Goal: Task Accomplishment & Management: Manage account settings

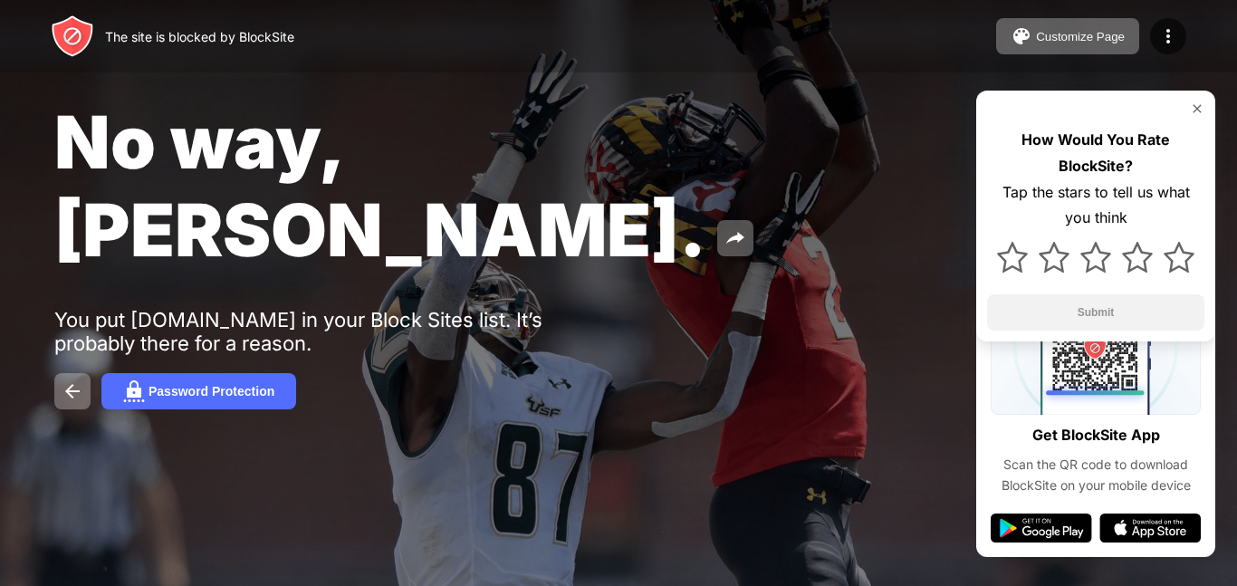
click at [1195, 117] on div "How Would You Rate BlockSite? Tap the stars to tell us what you think Submit" at bounding box center [1095, 216] width 239 height 251
click at [1167, 32] on img at bounding box center [1169, 36] width 22 height 22
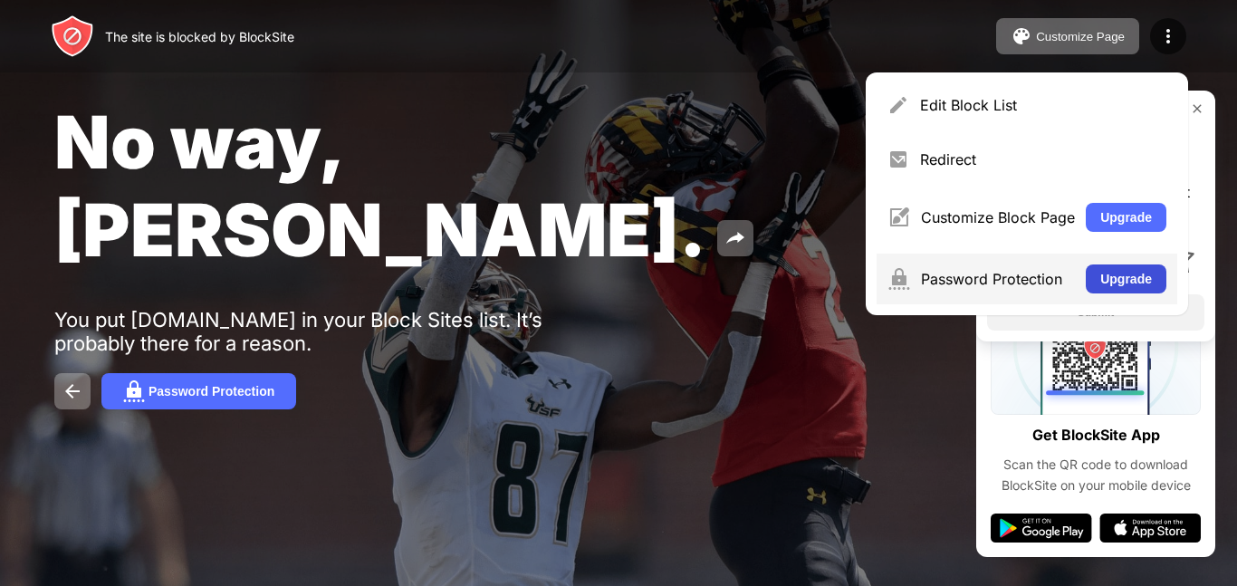
click at [1128, 283] on button "Upgrade" at bounding box center [1126, 278] width 81 height 29
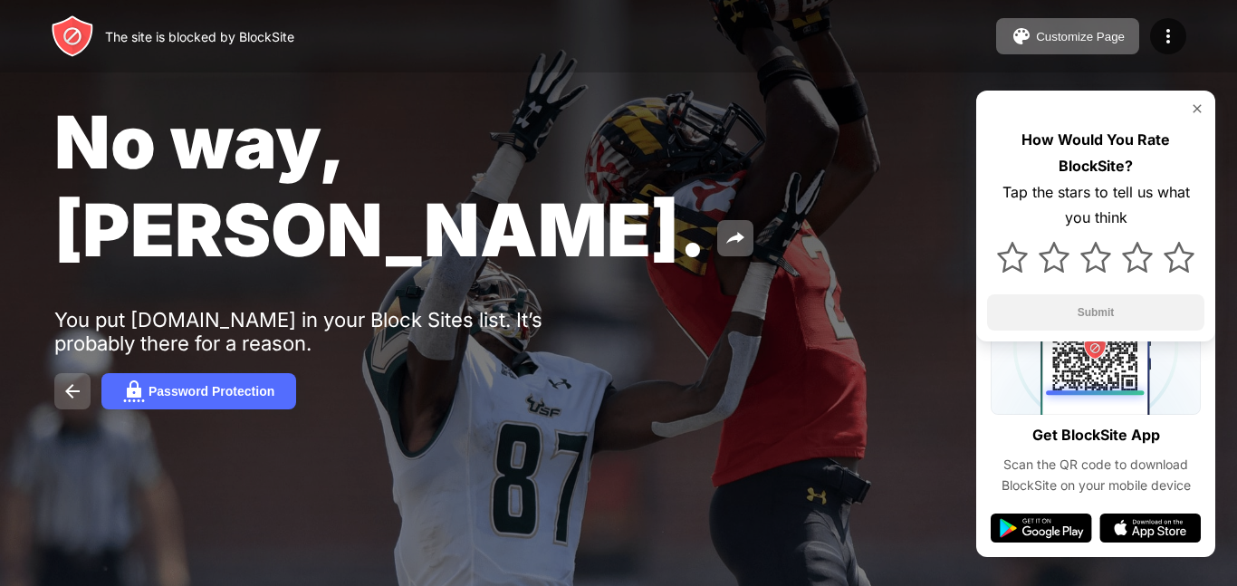
click at [63, 380] on img at bounding box center [73, 391] width 22 height 22
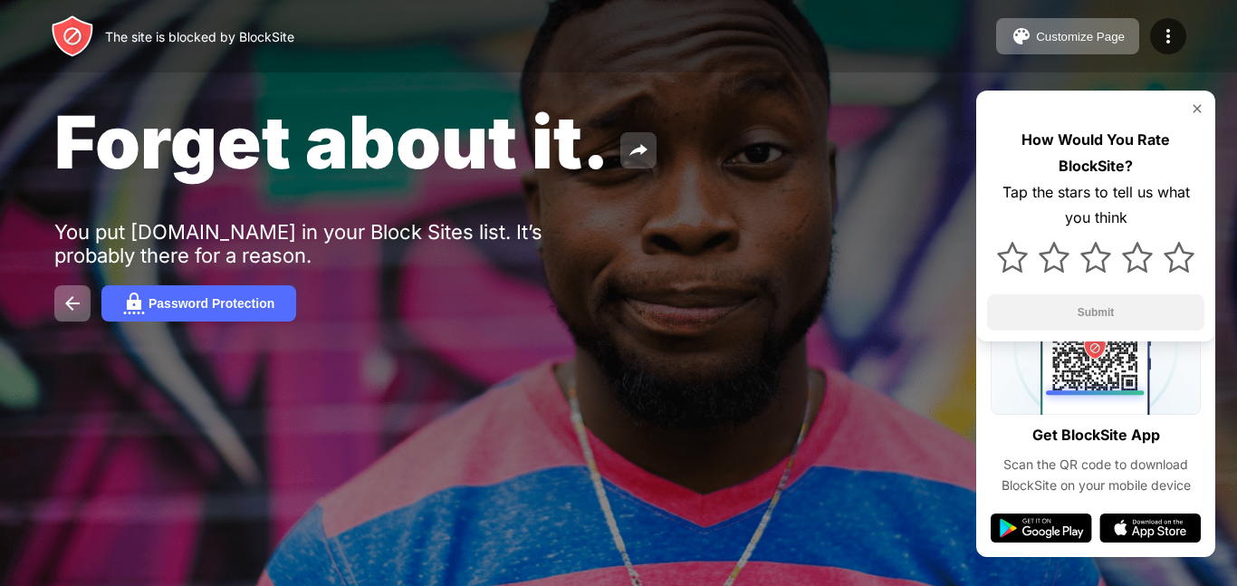
click at [637, 159] on img at bounding box center [639, 150] width 22 height 22
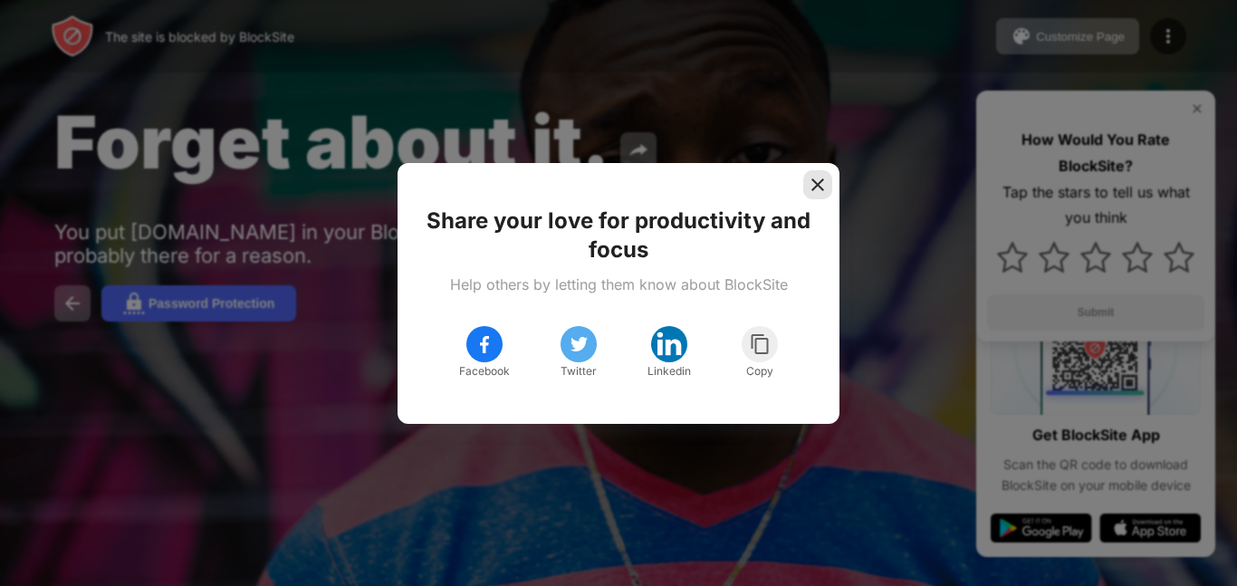
click at [812, 186] on img at bounding box center [818, 185] width 18 height 18
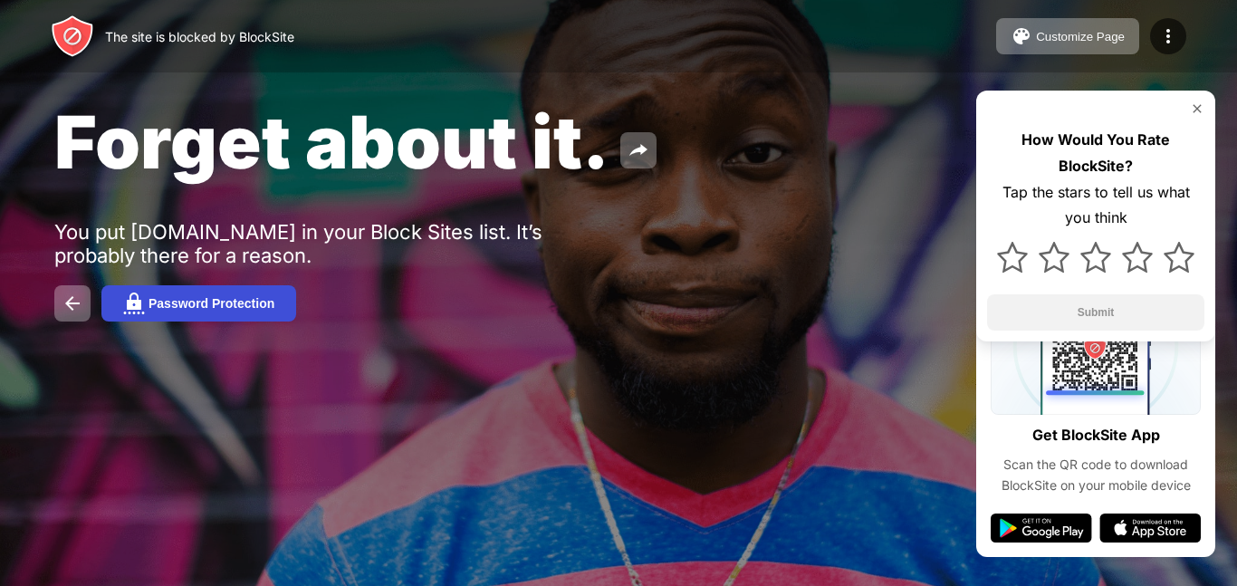
click at [251, 304] on div "Password Protection" at bounding box center [212, 303] width 126 height 14
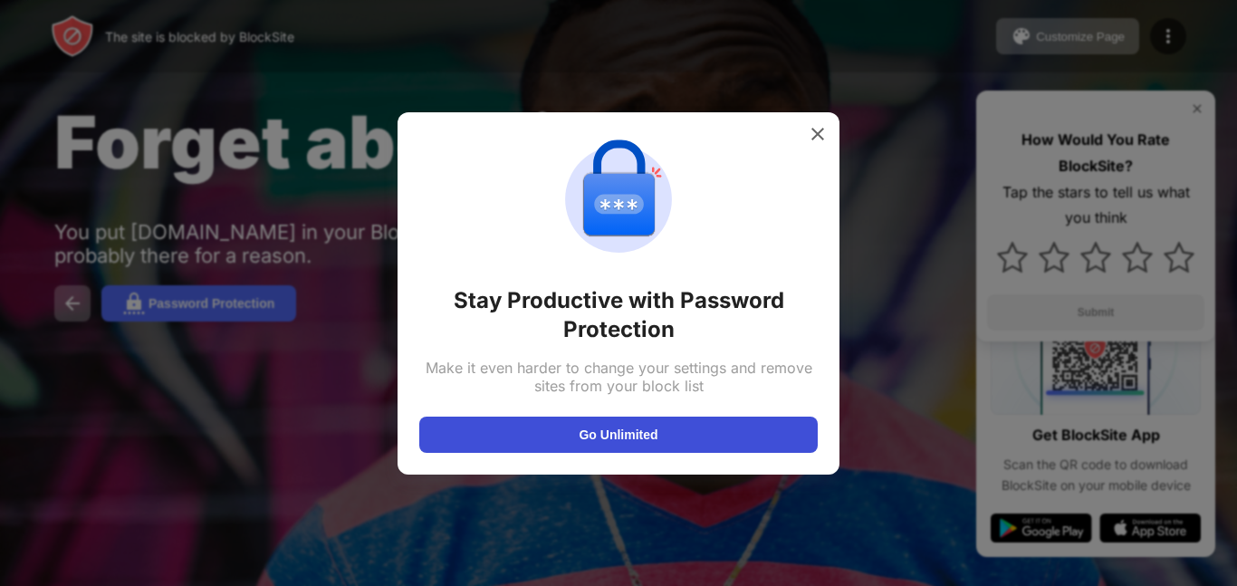
click at [630, 427] on button "Go Unlimited" at bounding box center [618, 435] width 399 height 36
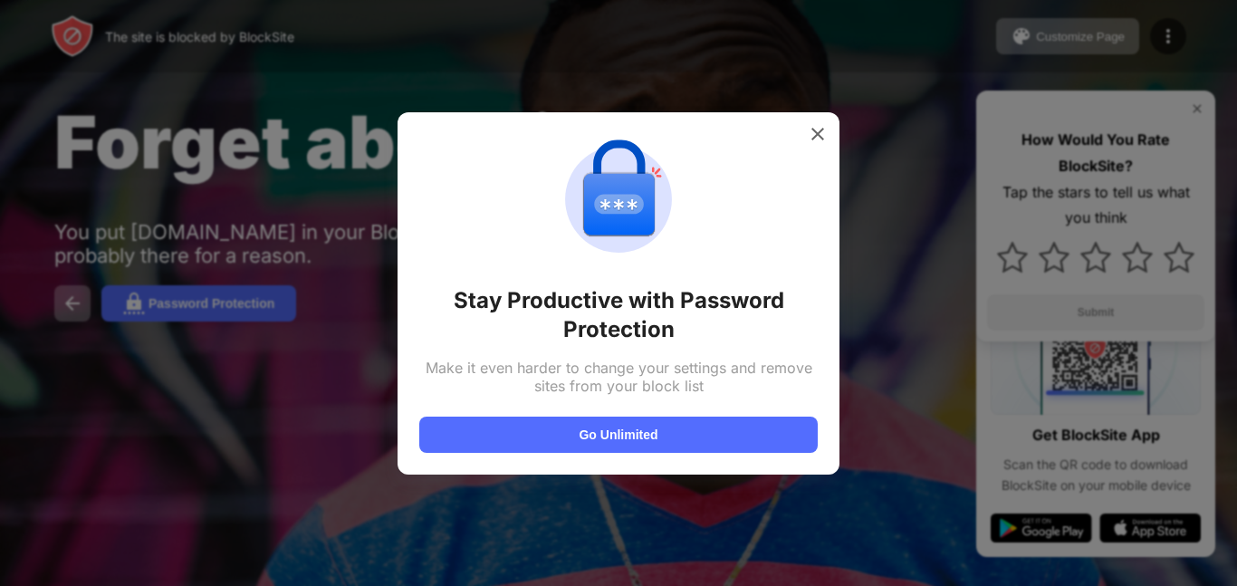
click at [751, 44] on div at bounding box center [618, 293] width 1237 height 586
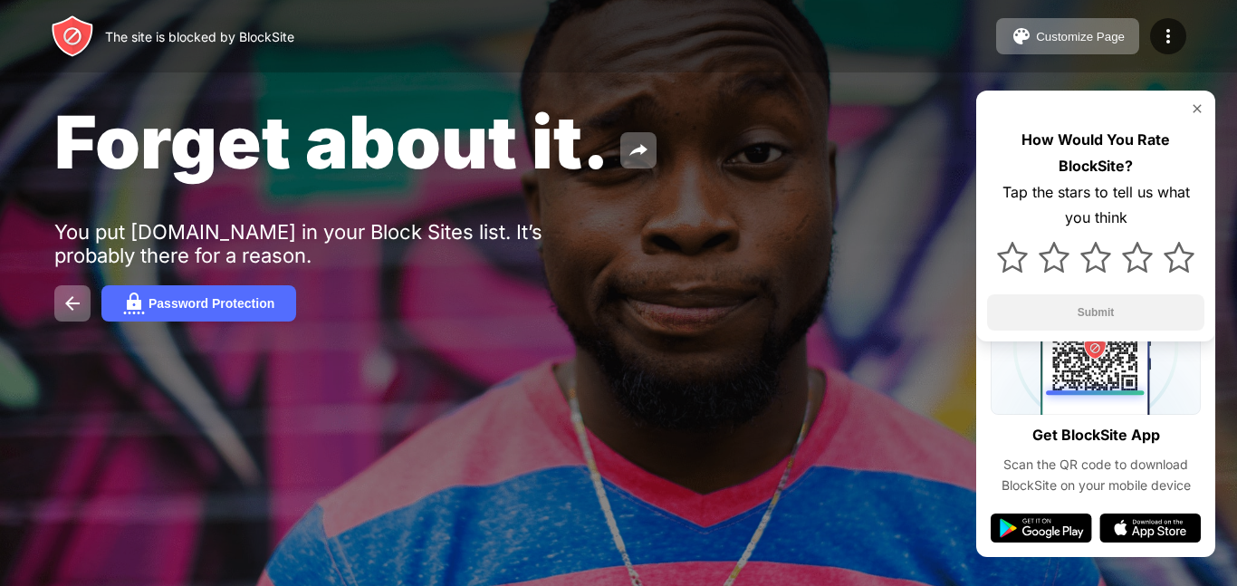
click at [809, 180] on div "Forget about it." at bounding box center [505, 142] width 903 height 88
click at [79, 312] on img at bounding box center [73, 304] width 22 height 22
click at [638, 148] on img at bounding box center [639, 150] width 22 height 22
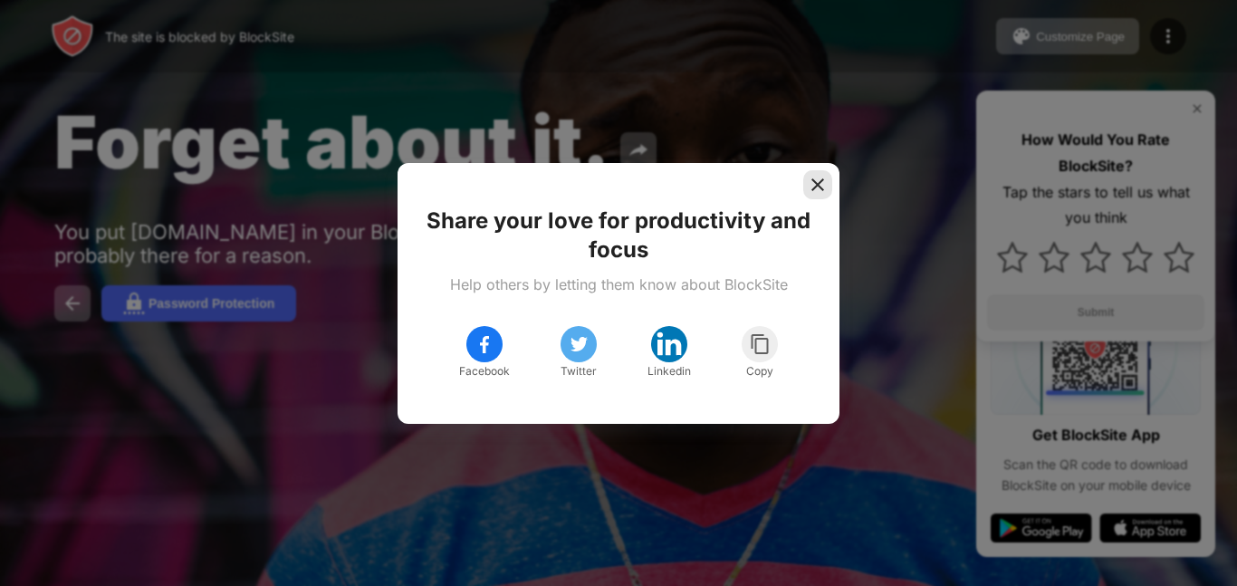
click at [809, 181] on img at bounding box center [818, 185] width 18 height 18
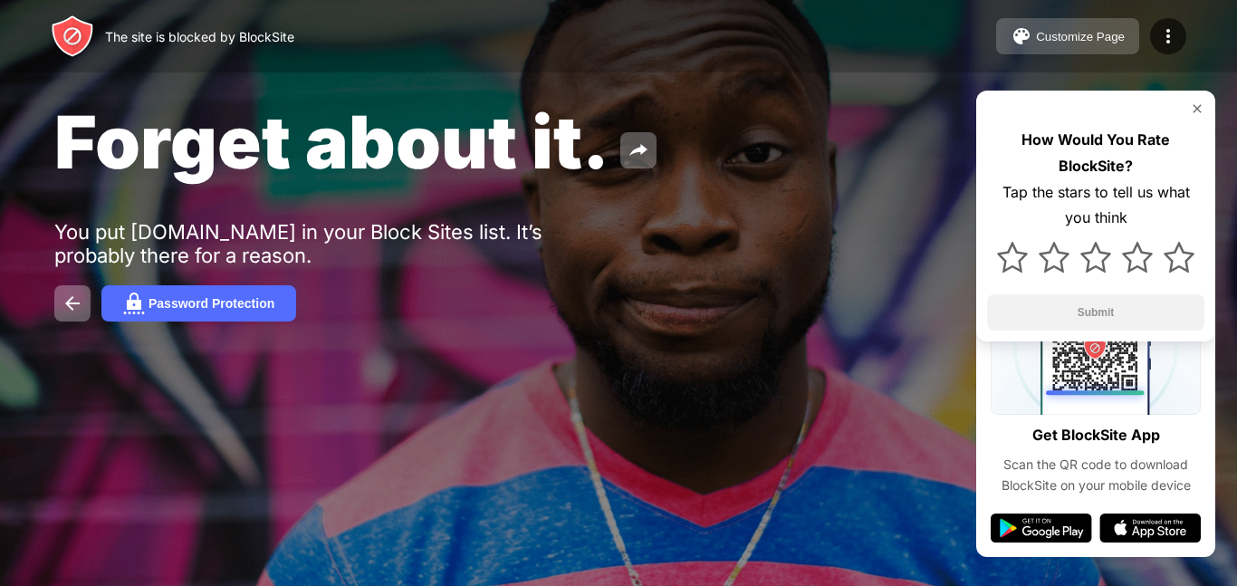
click at [1071, 27] on button "Customize Page" at bounding box center [1067, 36] width 143 height 36
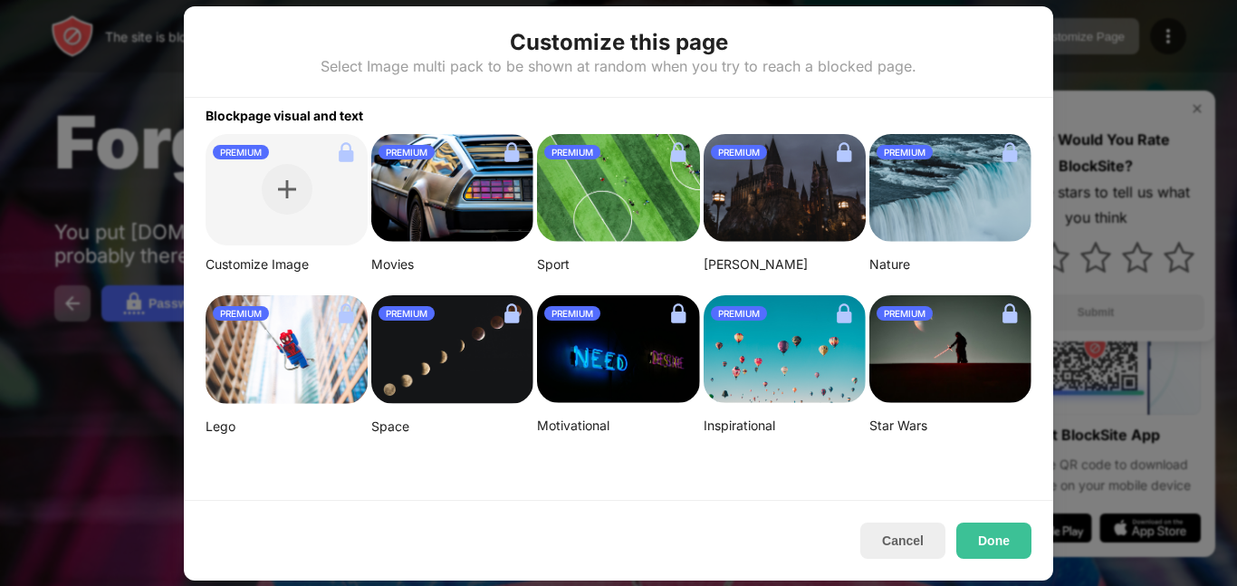
click at [610, 139] on div "PREMIUM" at bounding box center [618, 152] width 162 height 29
click at [915, 535] on button "Cancel" at bounding box center [902, 541] width 85 height 36
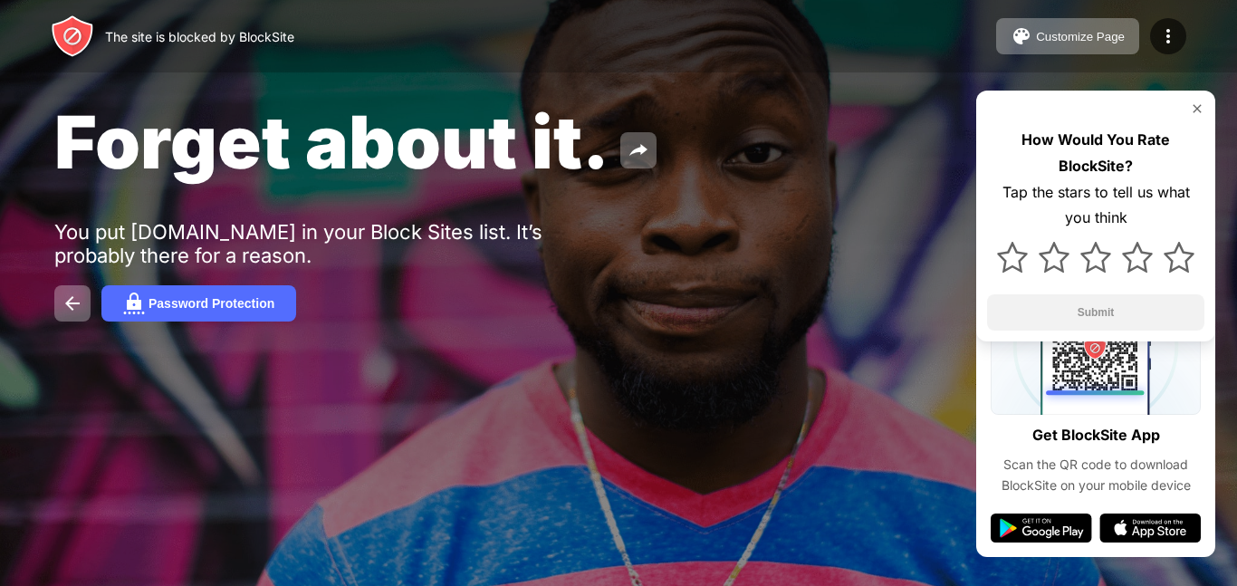
click at [1158, 18] on div "Customize Page Edit Block List Redirect Customize Block Page Upgrade Password P…" at bounding box center [1091, 36] width 190 height 36
click at [1167, 44] on img at bounding box center [1169, 36] width 22 height 22
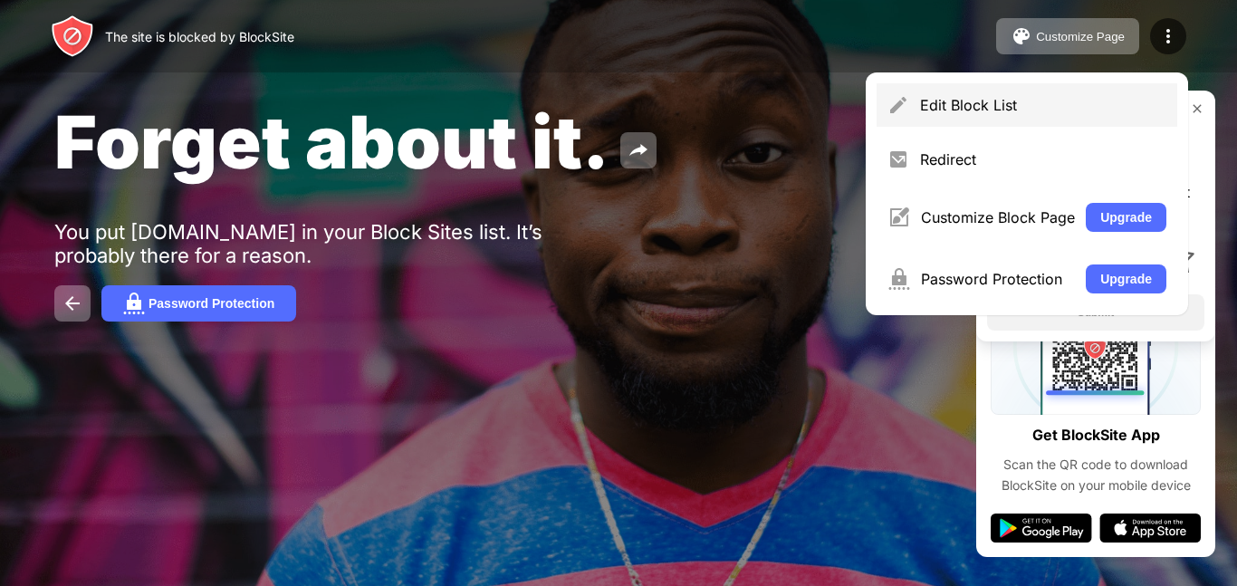
click at [1007, 115] on div "Edit Block List" at bounding box center [1027, 104] width 301 height 43
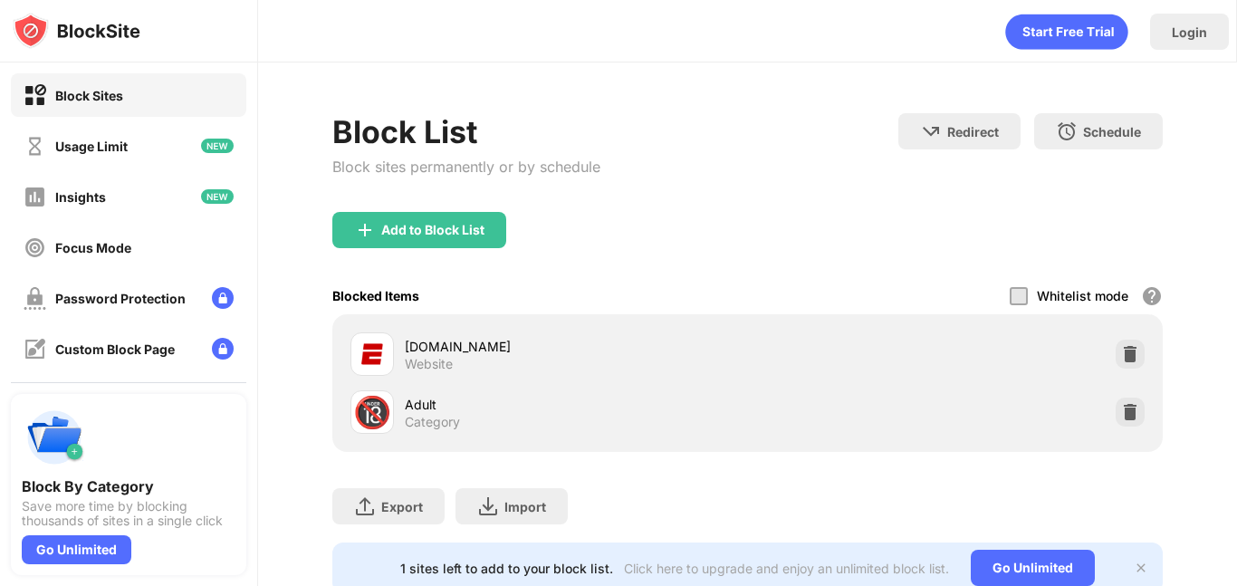
click at [360, 367] on div at bounding box center [372, 353] width 43 height 43
click at [1133, 356] on img at bounding box center [1130, 354] width 18 height 18
